Goal: Task Accomplishment & Management: Manage account settings

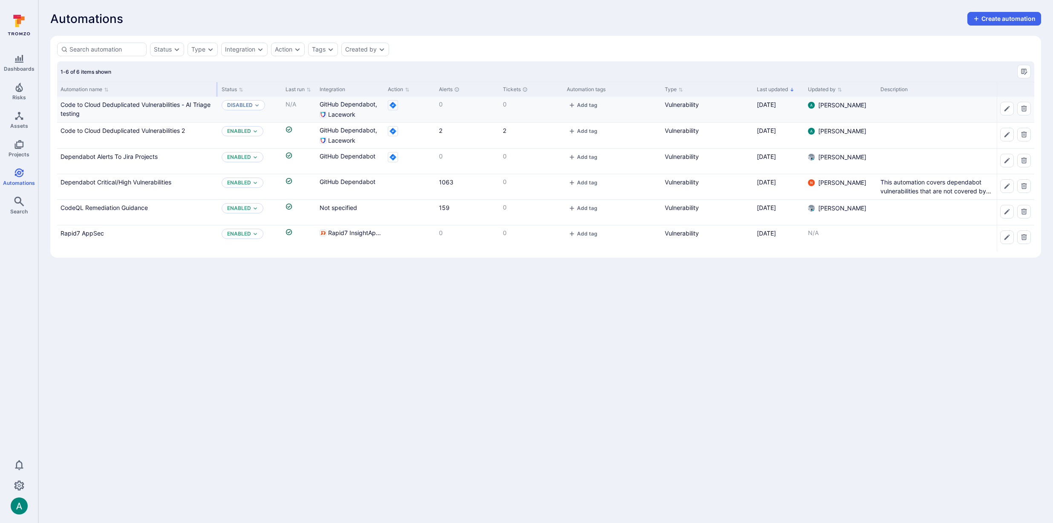
drag, startPoint x: 141, startPoint y: 87, endPoint x: 188, endPoint y: 98, distance: 48.5
click at [217, 89] on div at bounding box center [217, 89] width 1 height 14
click at [168, 130] on link "Code to Cloud Deduplicated Vulnerabilities 2" at bounding box center [123, 130] width 124 height 7
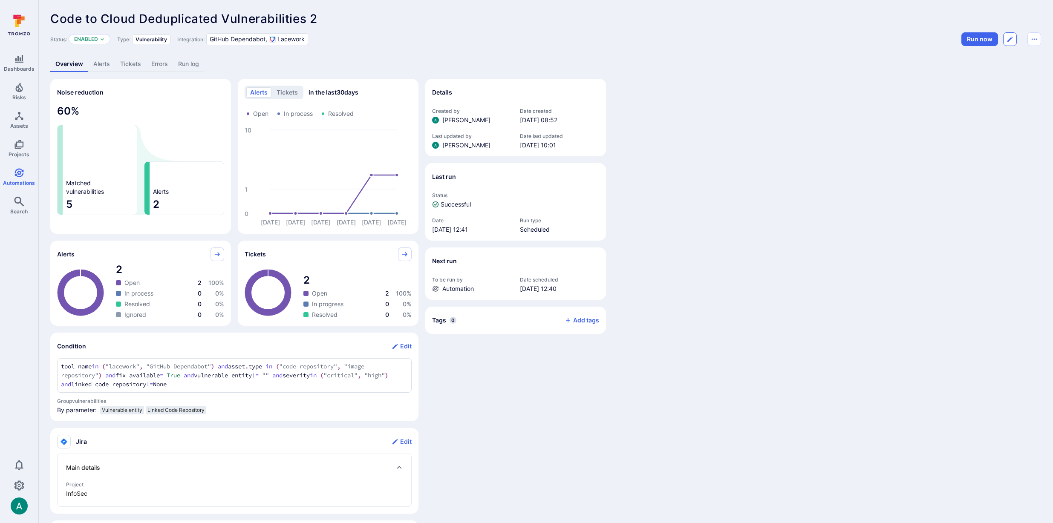
click at [1010, 41] on icon "Edit automation" at bounding box center [1010, 39] width 7 height 7
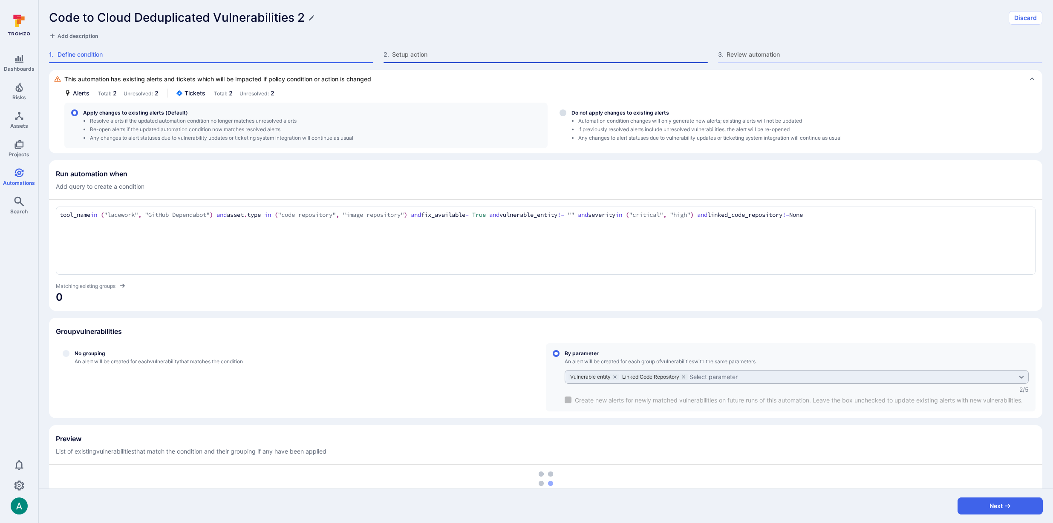
click at [398, 57] on span "Setup action" at bounding box center [550, 54] width 316 height 9
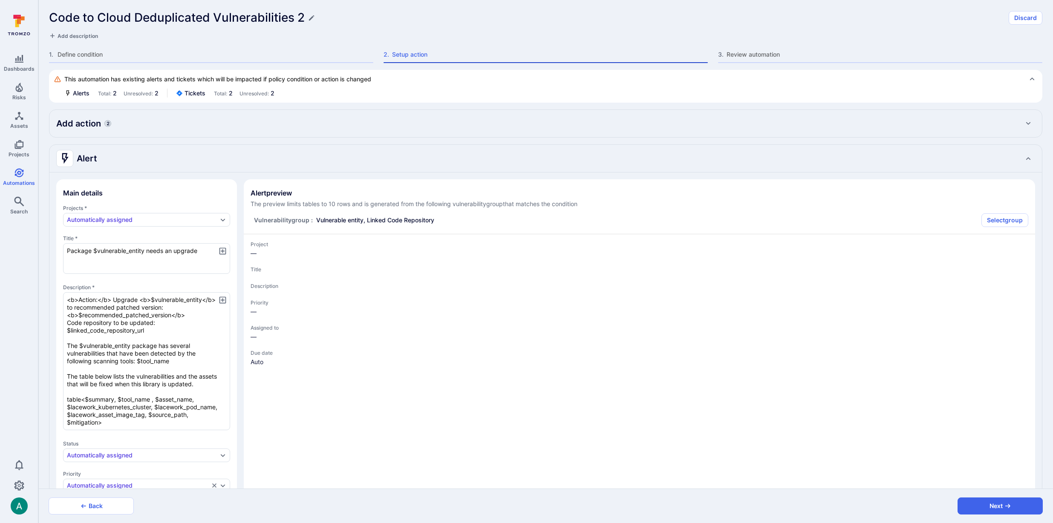
type textarea "x"
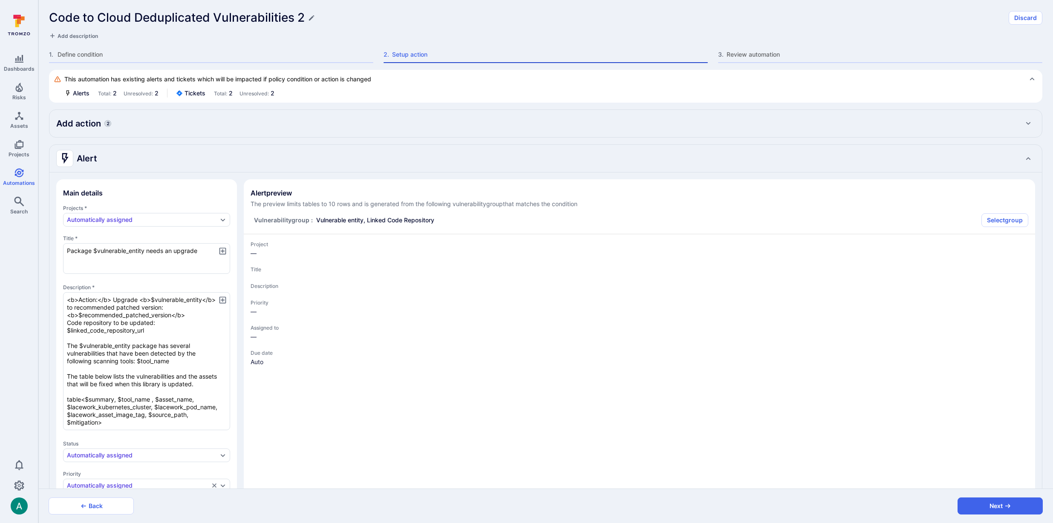
type textarea "x"
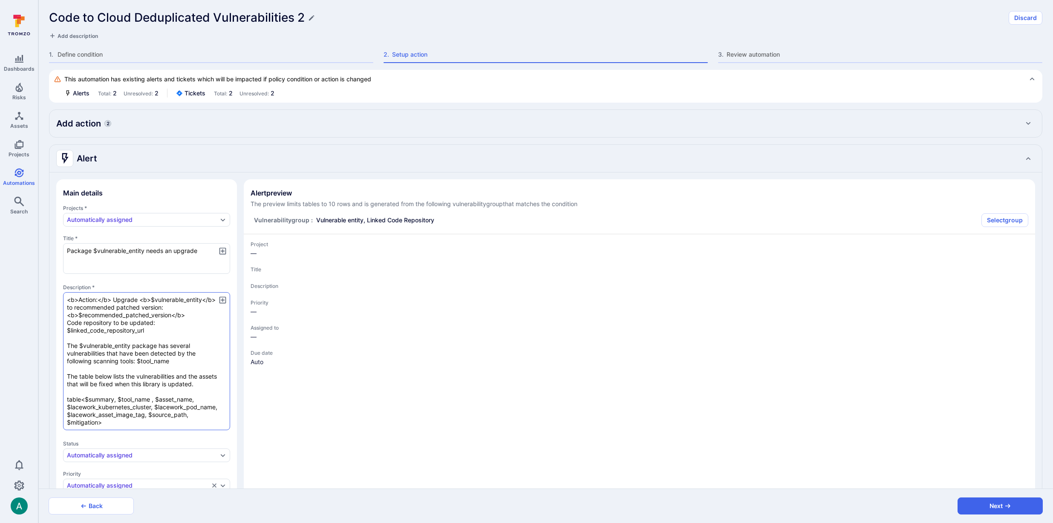
type textarea "x"
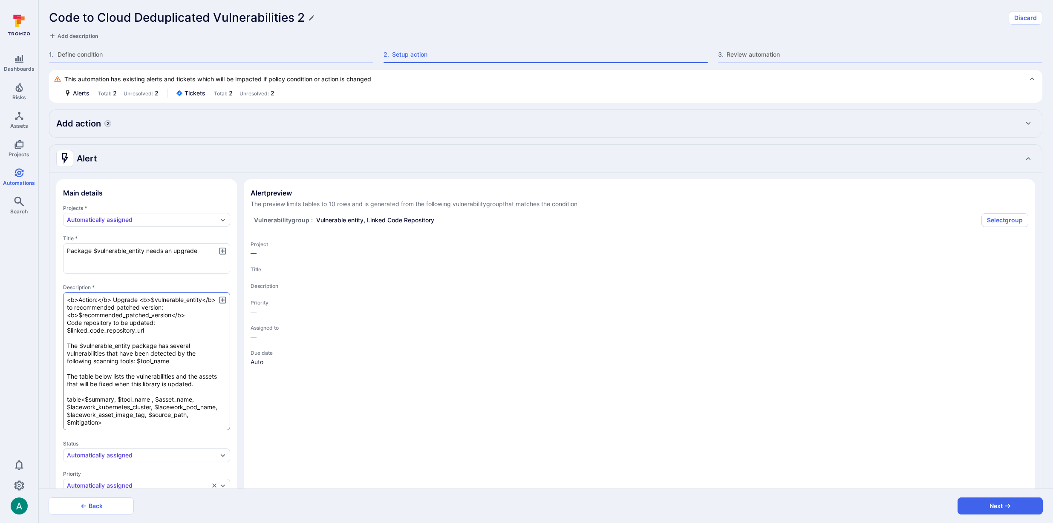
type textarea "x"
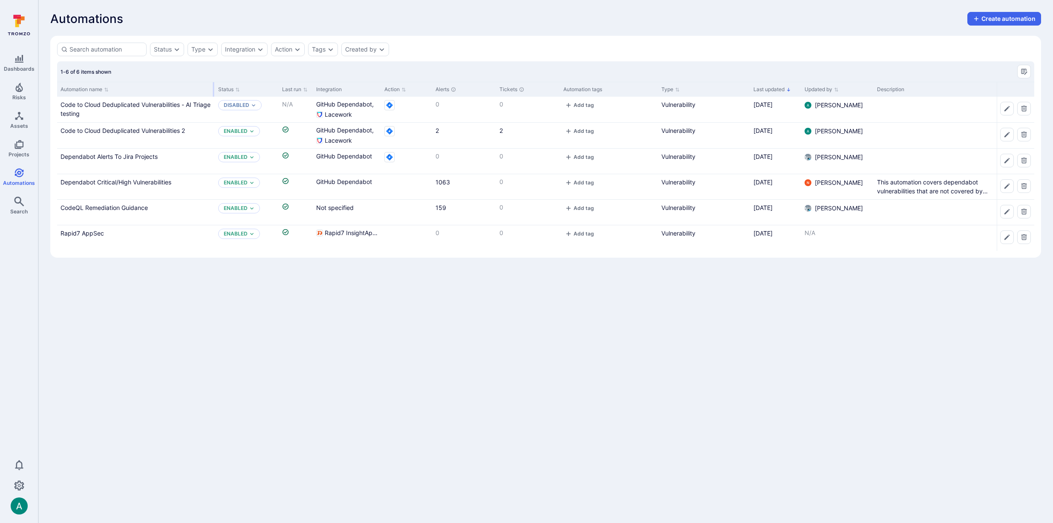
drag, startPoint x: 141, startPoint y: 89, endPoint x: 214, endPoint y: 86, distance: 72.5
click at [214, 86] on div at bounding box center [213, 89] width 1 height 14
click at [178, 105] on link "Code to Cloud Deduplicated Vulnerabilities - AI Triage testing" at bounding box center [136, 109] width 150 height 16
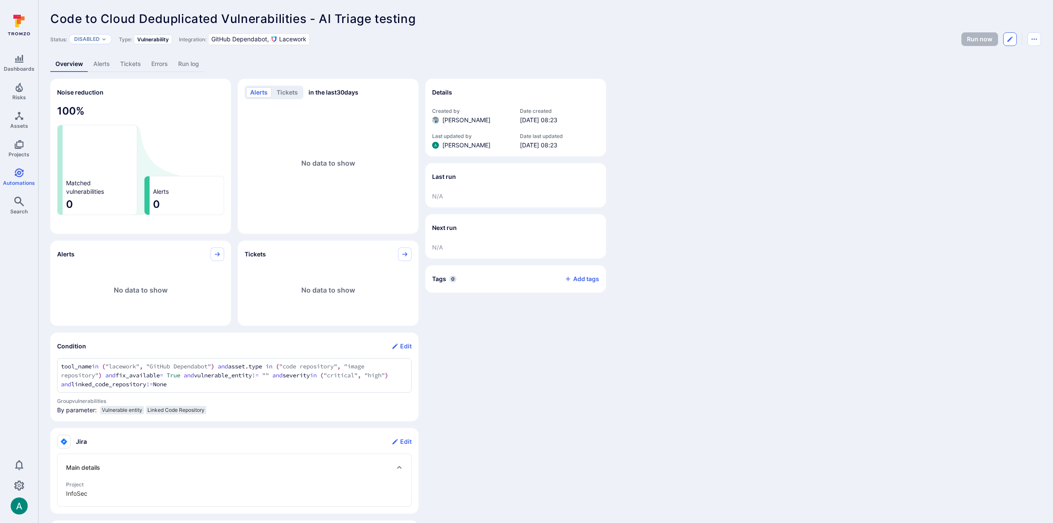
click at [1014, 42] on button "Edit automation" at bounding box center [1010, 39] width 14 height 14
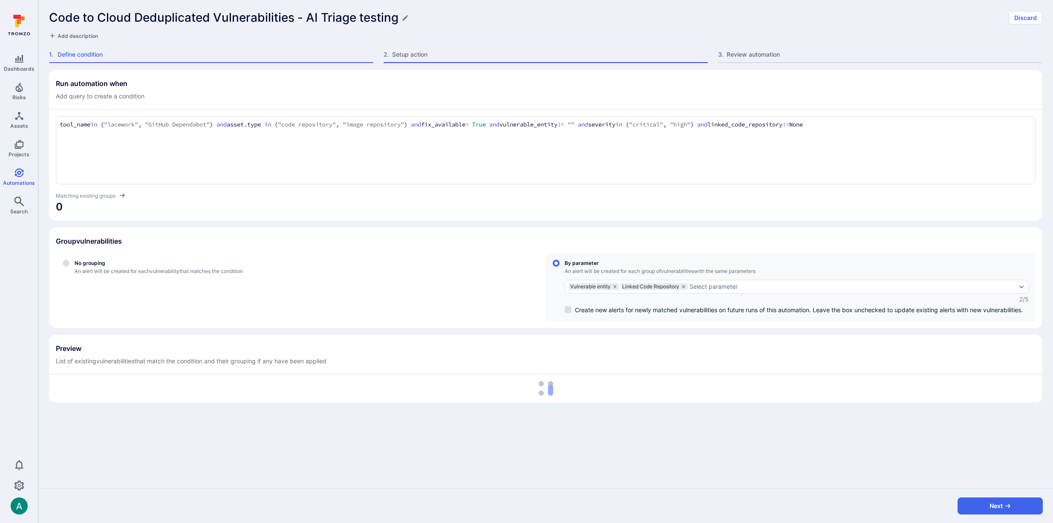
click at [398, 51] on span "Setup action" at bounding box center [550, 54] width 316 height 9
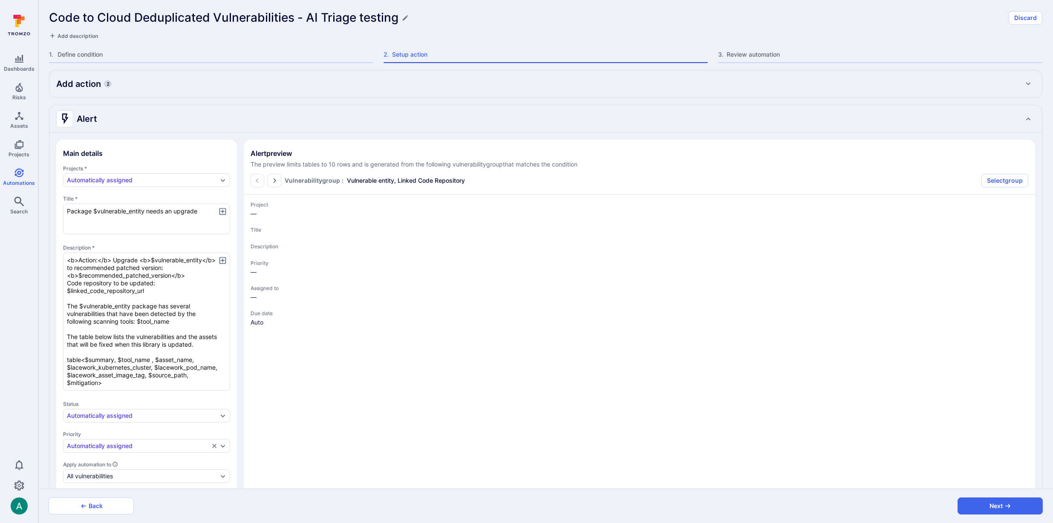
type textarea "x"
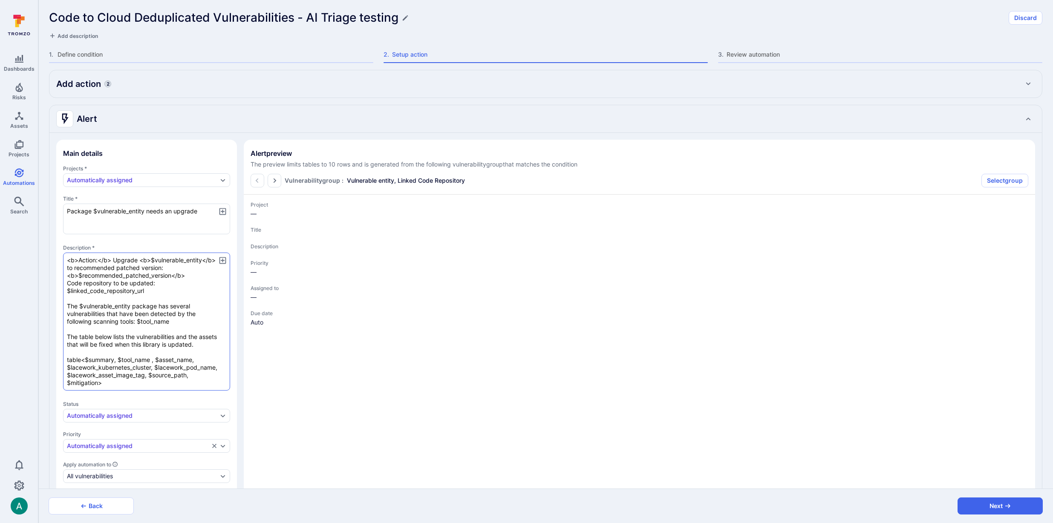
type textarea "x"
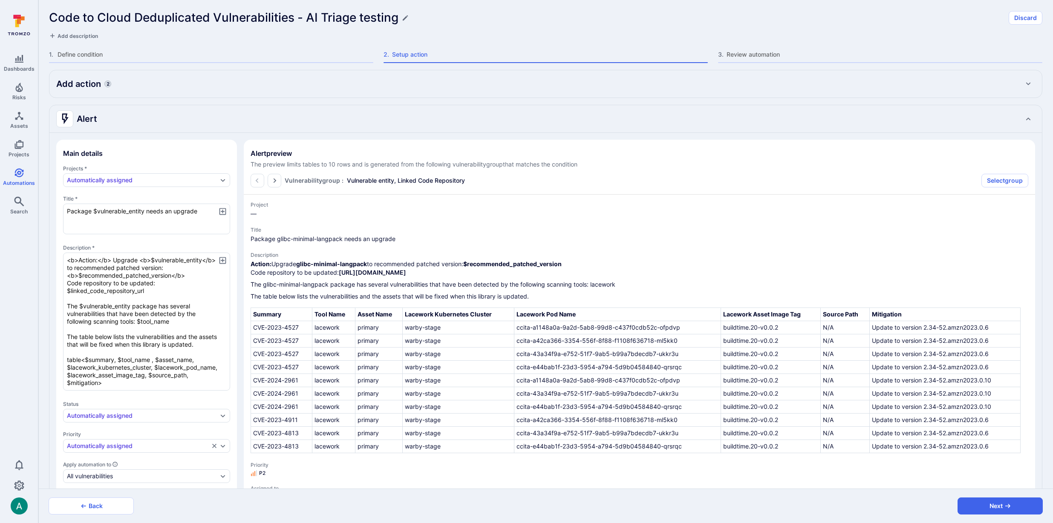
click at [221, 262] on icon "button" at bounding box center [222, 260] width 9 height 9
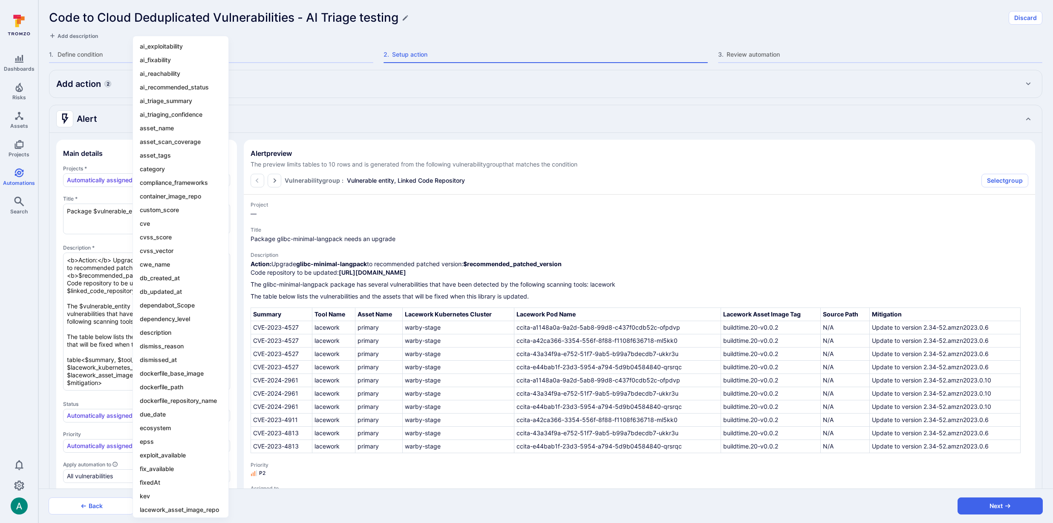
click at [495, 8] on div at bounding box center [526, 261] width 1053 height 523
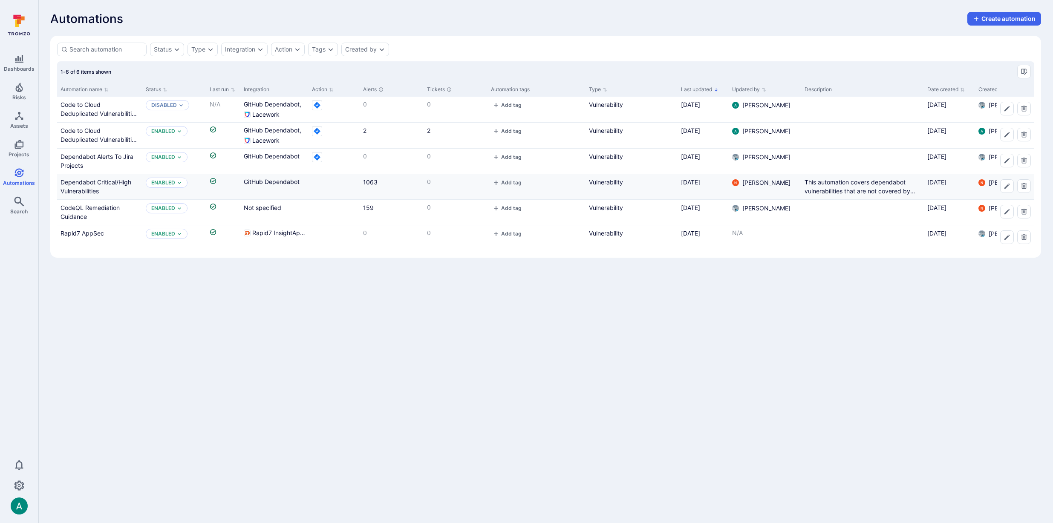
click at [864, 191] on div "This automation covers dependabot vulnerabilities that are not covered by the c…" at bounding box center [863, 187] width 116 height 18
click at [89, 104] on link "Code to Cloud Deduplicated Vulnerabilities - AI Triage testing" at bounding box center [100, 113] width 78 height 25
click at [87, 136] on link "Code to Cloud Deduplicated Vulnerabilities 2" at bounding box center [100, 139] width 78 height 25
click at [65, 158] on link "Dependabot Alerts To Jira Projects" at bounding box center [97, 161] width 73 height 16
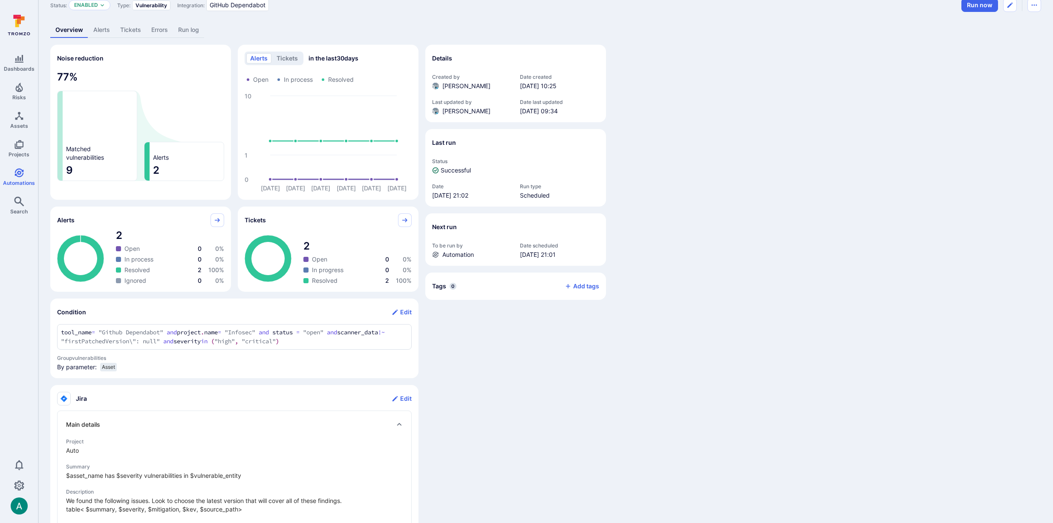
scroll to position [63, 0]
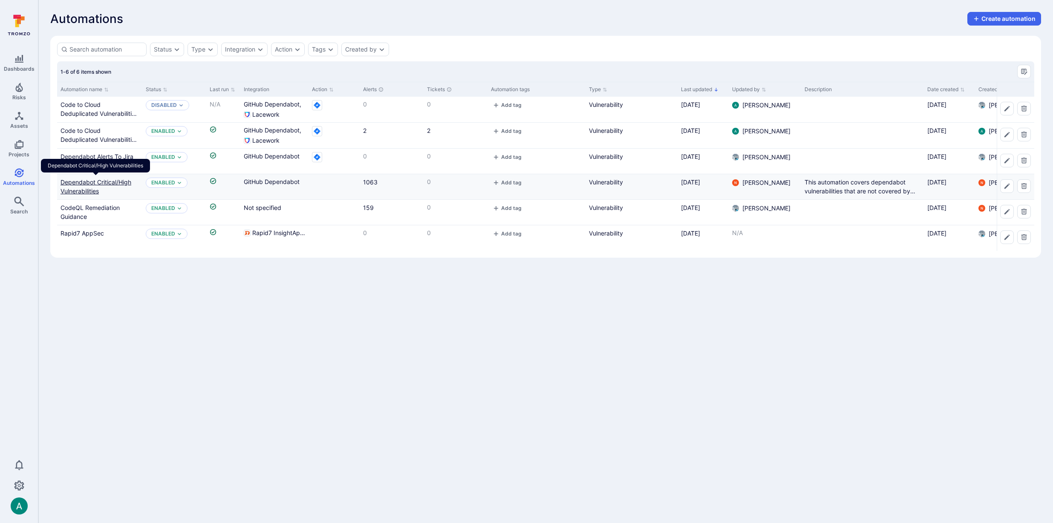
click at [94, 181] on link "Dependabot Critical/High Vulnerabilities" at bounding box center [96, 187] width 71 height 16
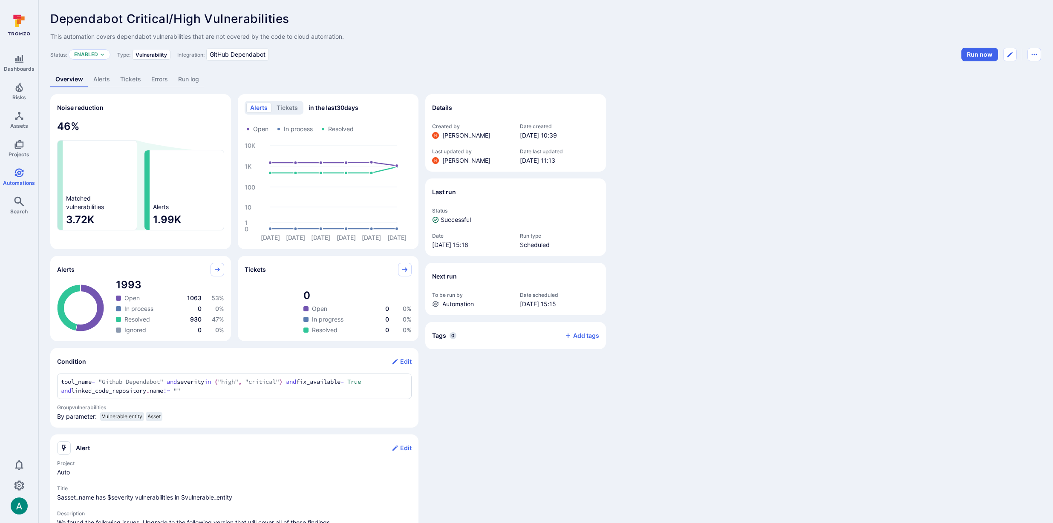
click at [96, 79] on link "Alerts" at bounding box center [101, 80] width 27 height 16
